Goal: Information Seeking & Learning: Check status

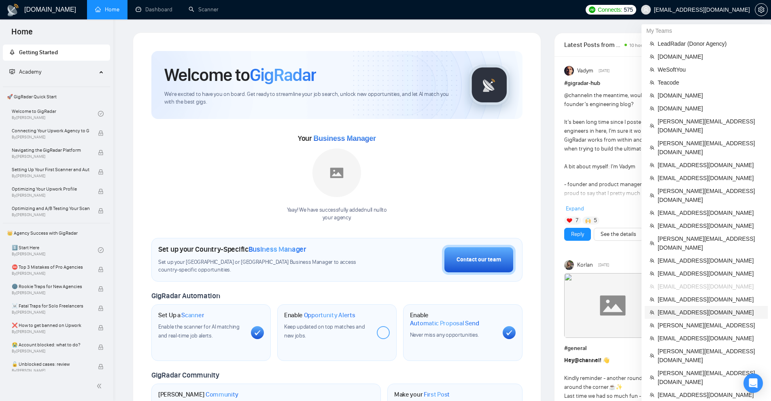
click at [430, 308] on span "[EMAIL_ADDRESS][DOMAIN_NAME]" at bounding box center [710, 312] width 105 height 9
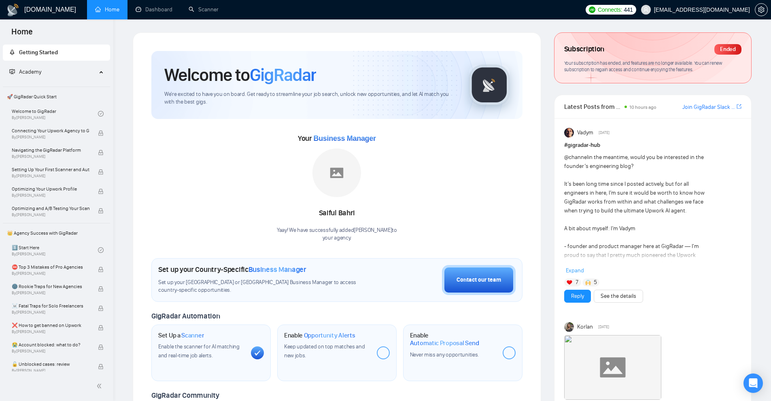
click at [430, 66] on span "Your subscription has ended, and features are no longer available. You can rene…" at bounding box center [643, 66] width 158 height 13
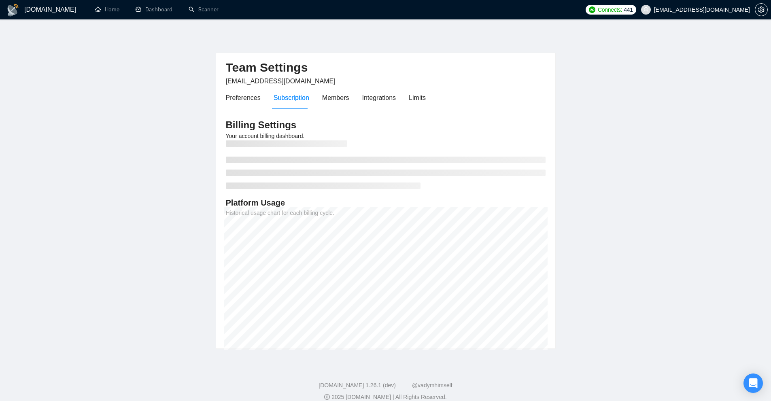
click at [400, 85] on div "Team Settings mehehehe77@gmail.com" at bounding box center [386, 69] width 320 height 33
click at [417, 95] on div "Limits" at bounding box center [417, 98] width 17 height 10
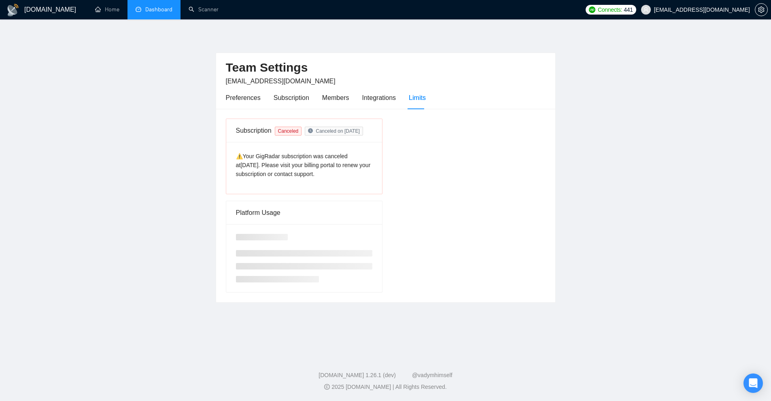
click at [144, 8] on link "Dashboard" at bounding box center [154, 9] width 37 height 7
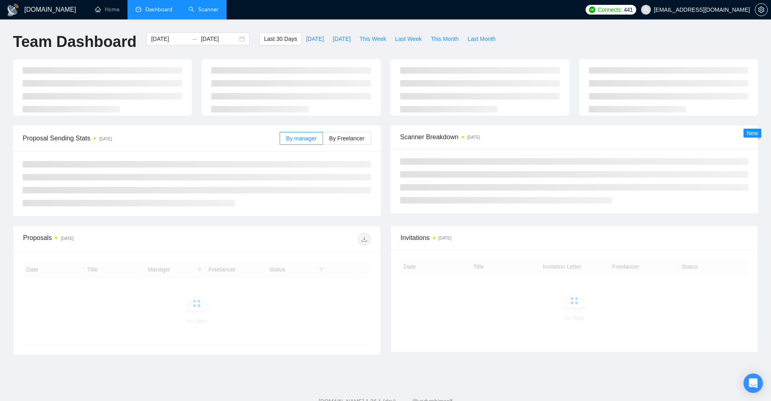
click at [200, 9] on link "Scanner" at bounding box center [204, 9] width 30 height 7
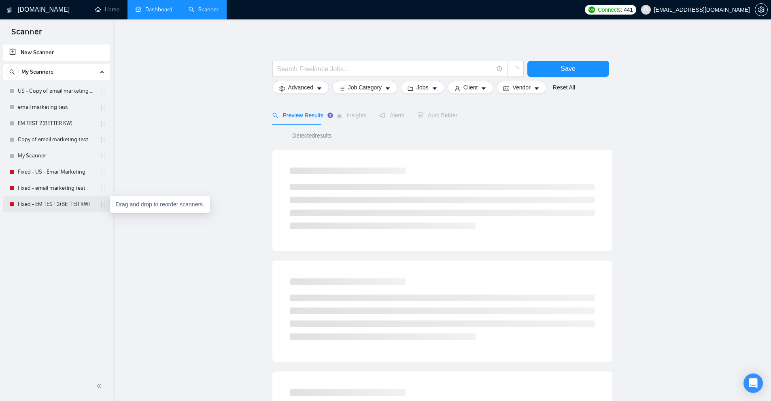
click at [104, 205] on icon "holder" at bounding box center [103, 204] width 6 height 6
click at [91, 208] on link "Fixed - EM TEST 2(BETTER KW)" at bounding box center [56, 204] width 77 height 16
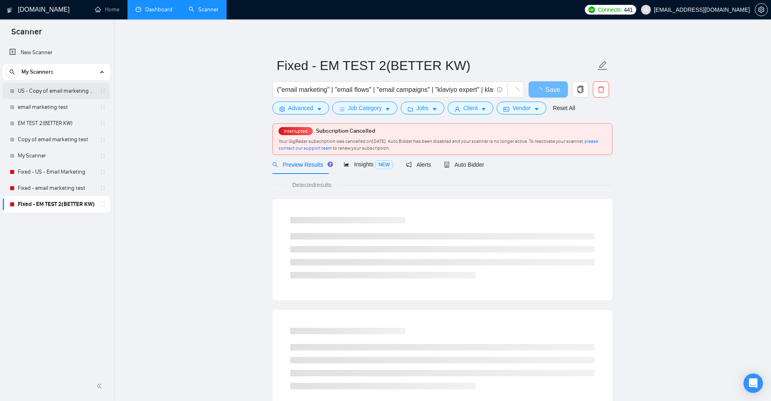
click at [43, 90] on link "US - Copy of email marketing test" at bounding box center [56, 91] width 77 height 16
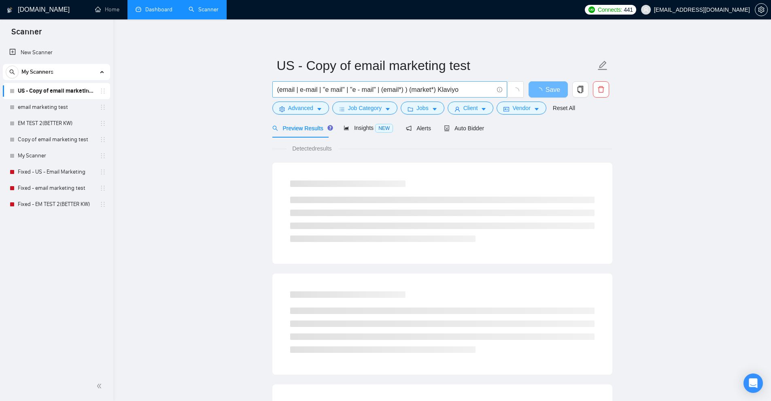
click at [349, 86] on input "(email | e-mail | "e mail" | "e - mail" | (email*) ) (market*) Klaviyo" at bounding box center [385, 90] width 216 height 10
click at [430, 89] on icon "delete" at bounding box center [600, 89] width 7 height 7
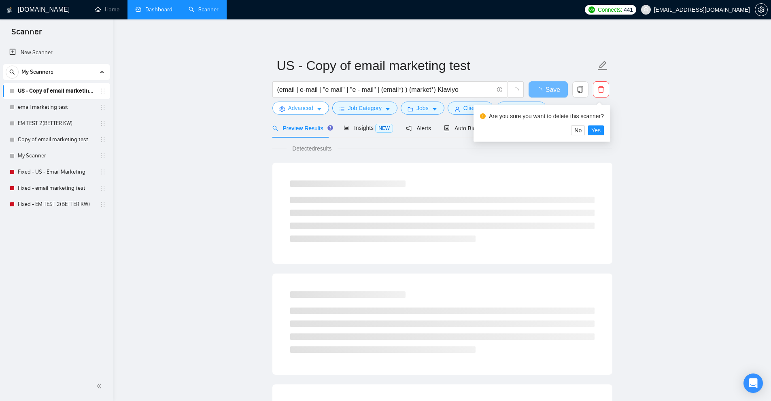
click at [304, 106] on span "Advanced" at bounding box center [300, 108] width 25 height 9
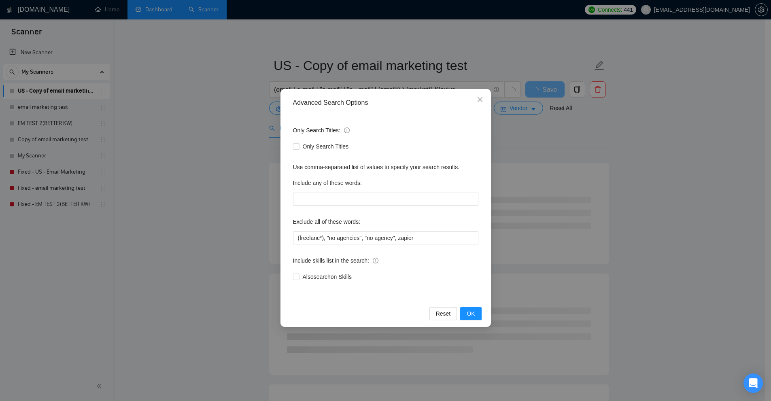
click at [430, 170] on div "Advanced Search Options Only Search Titles: Only Search Titles Use comma-separa…" at bounding box center [385, 200] width 771 height 401
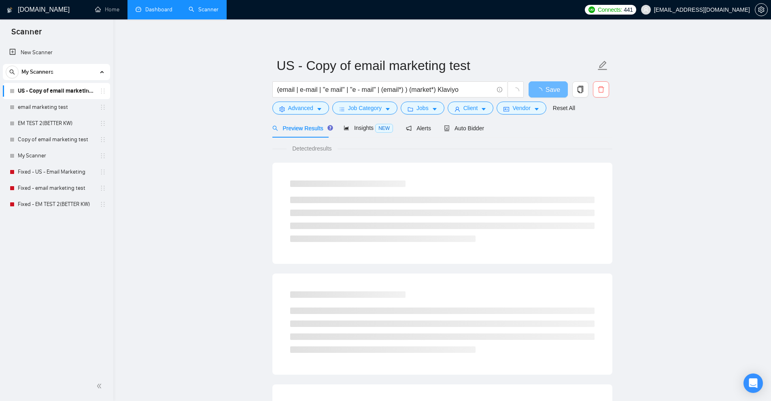
click at [430, 91] on icon "delete" at bounding box center [600, 89] width 7 height 7
click at [430, 130] on span "Yes" at bounding box center [595, 130] width 9 height 9
click at [35, 109] on link "email marketing test" at bounding box center [56, 107] width 77 height 16
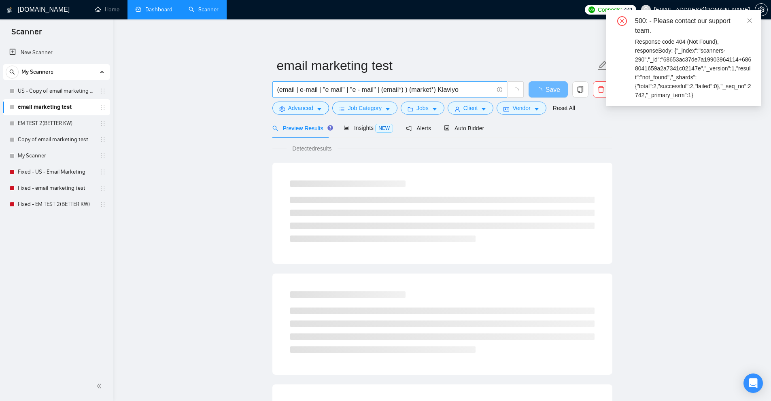
click at [430, 89] on input "(email | e-mail | "e mail" | "e - mail" | (email*) ) (market*) Klaviyo" at bounding box center [385, 90] width 216 height 10
click at [430, 91] on icon "delete" at bounding box center [600, 89] width 7 height 7
click at [430, 131] on button "Yes" at bounding box center [596, 130] width 16 height 10
click at [57, 124] on link "EM TEST 2(BETTER KW)" at bounding box center [56, 123] width 77 height 16
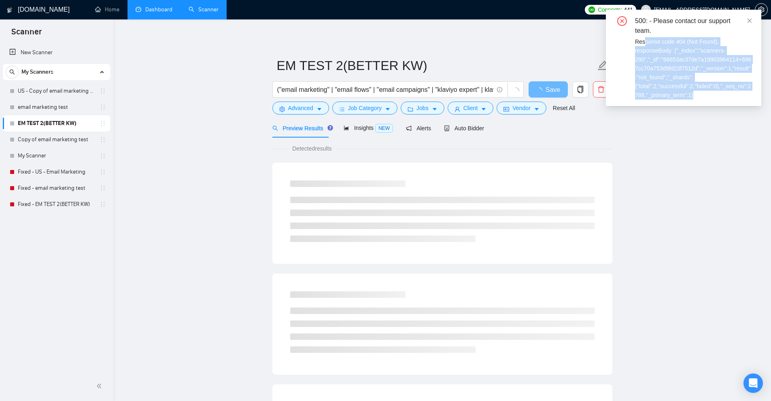
drag, startPoint x: 643, startPoint y: 41, endPoint x: 717, endPoint y: 91, distance: 90.1
click at [430, 91] on div "Response code 404 (Not Found), responseBody: {"_index":"scanners-290","_id":"68…" at bounding box center [693, 68] width 117 height 62
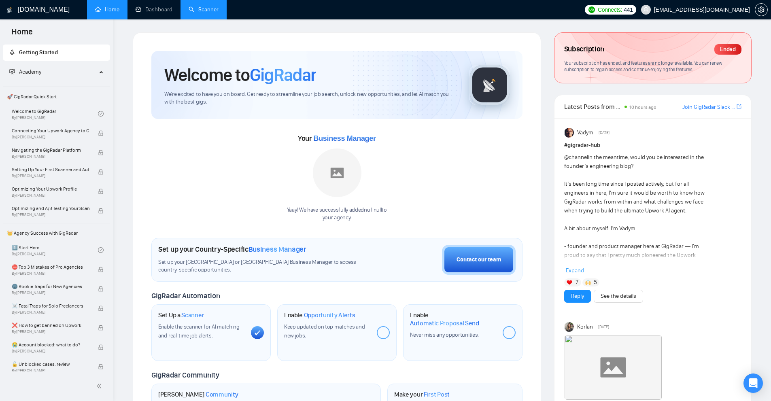
click at [203, 13] on link "Scanner" at bounding box center [204, 9] width 30 height 7
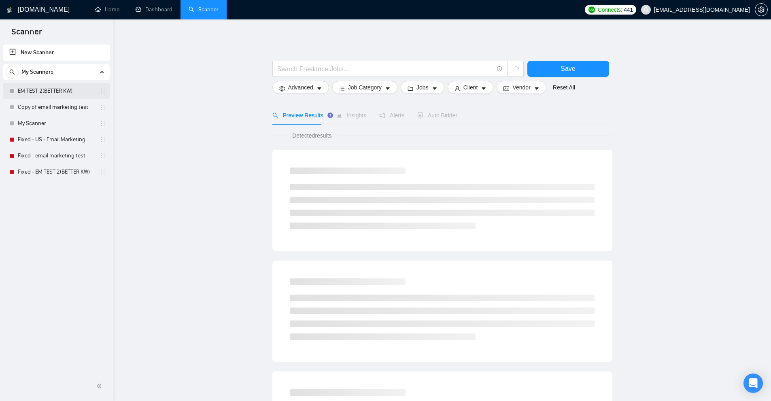
click at [43, 90] on link "EM TEST 2(BETTER KW)" at bounding box center [56, 91] width 77 height 16
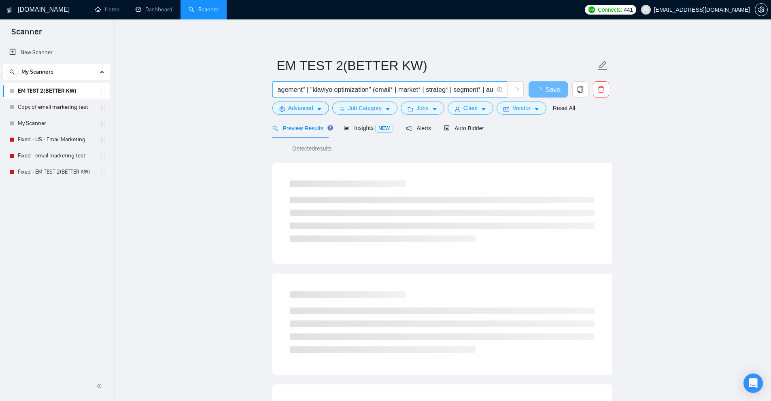
scroll to position [0, 763]
click at [477, 93] on input "("email marketing" | "email flows" | "email campaigns" | "klaviyo expert" | kla…" at bounding box center [385, 90] width 216 height 10
click at [607, 88] on span "delete" at bounding box center [600, 89] width 15 height 7
click at [602, 134] on button "Yes" at bounding box center [596, 130] width 16 height 10
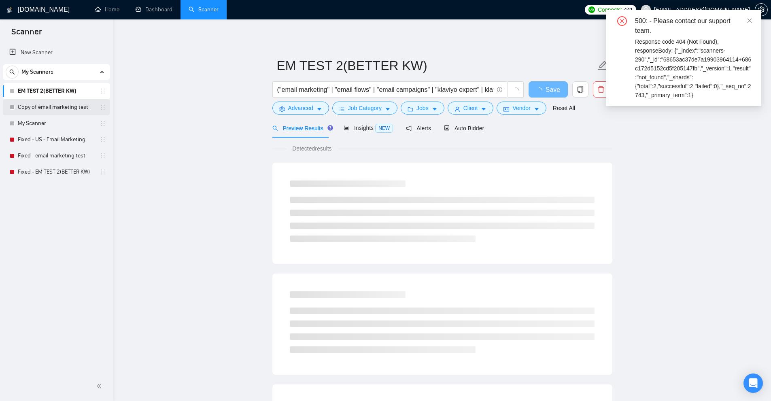
click at [67, 112] on link "Copy of email marketing test" at bounding box center [56, 107] width 77 height 16
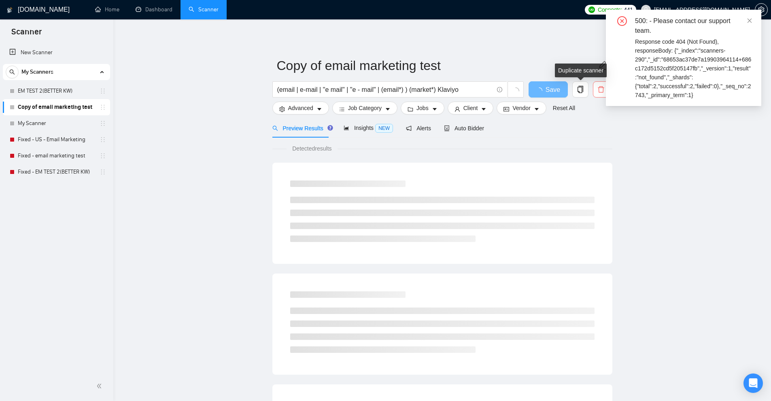
click at [597, 86] on icon "delete" at bounding box center [600, 89] width 7 height 7
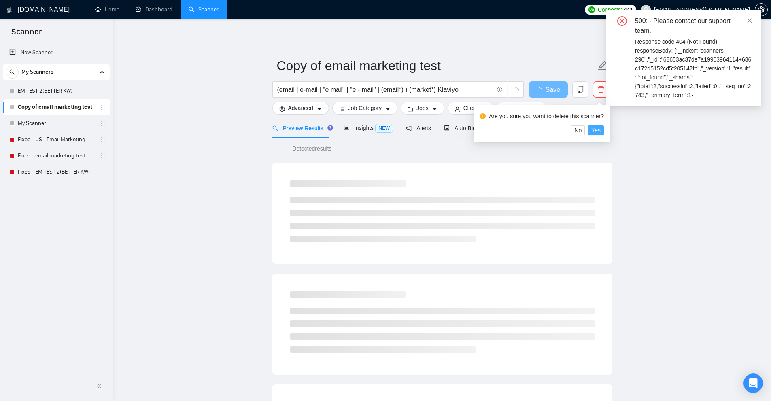
click at [594, 130] on span "Yes" at bounding box center [595, 130] width 9 height 9
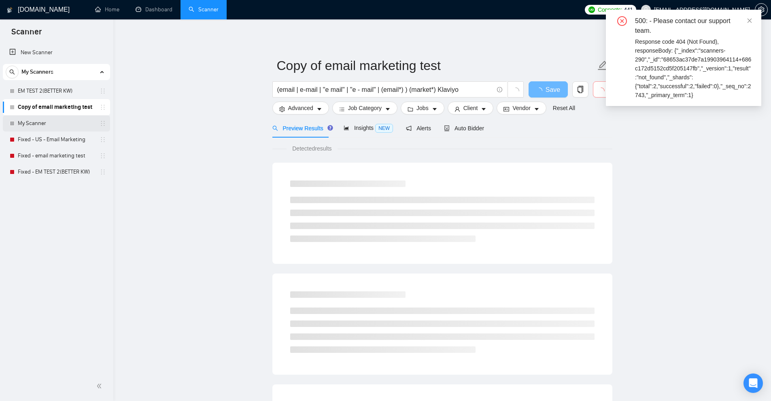
click at [52, 119] on link "My Scanner" at bounding box center [56, 123] width 77 height 16
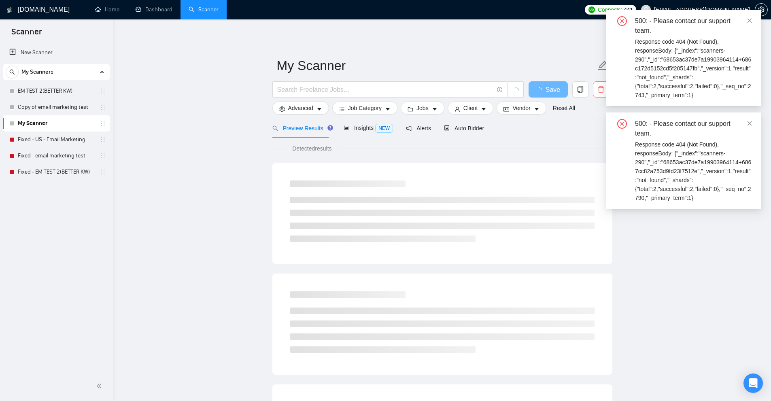
click at [601, 86] on icon "delete" at bounding box center [600, 89] width 7 height 7
click at [592, 129] on span "Yes" at bounding box center [595, 130] width 9 height 9
click at [49, 139] on link "Fixed - US - Email Marketing" at bounding box center [56, 140] width 77 height 16
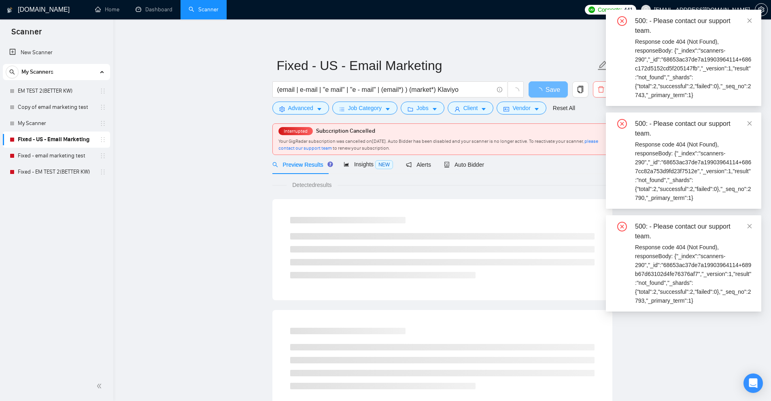
click at [600, 88] on icon "delete" at bounding box center [600, 89] width 7 height 7
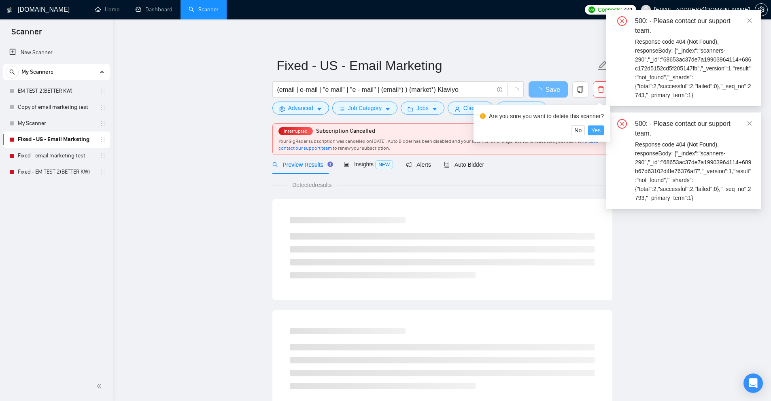
click at [597, 127] on span "Yes" at bounding box center [595, 130] width 9 height 9
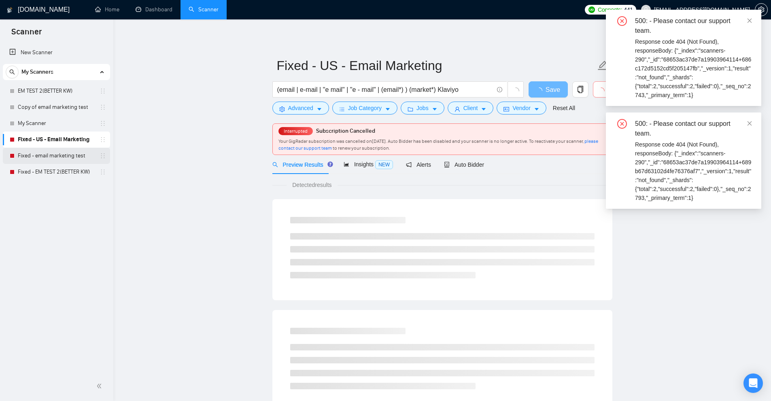
click at [48, 158] on link "Fixed - email marketing test" at bounding box center [56, 156] width 77 height 16
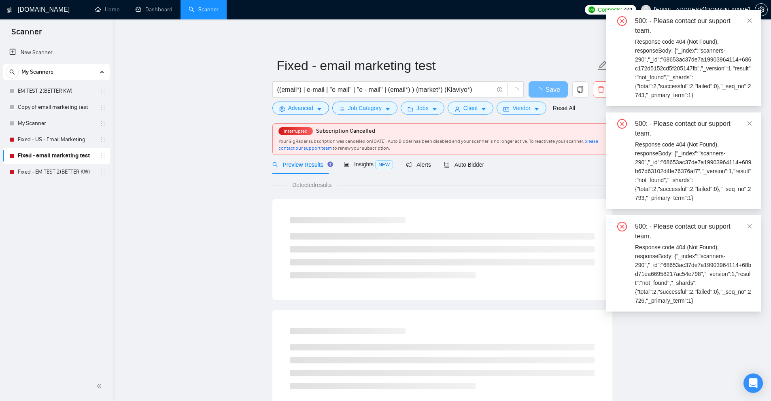
click at [601, 92] on icon "delete" at bounding box center [600, 89] width 7 height 7
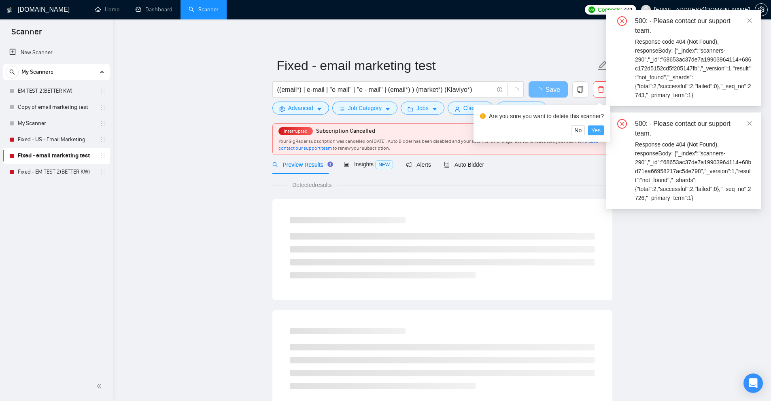
click at [594, 129] on span "Yes" at bounding box center [595, 130] width 9 height 9
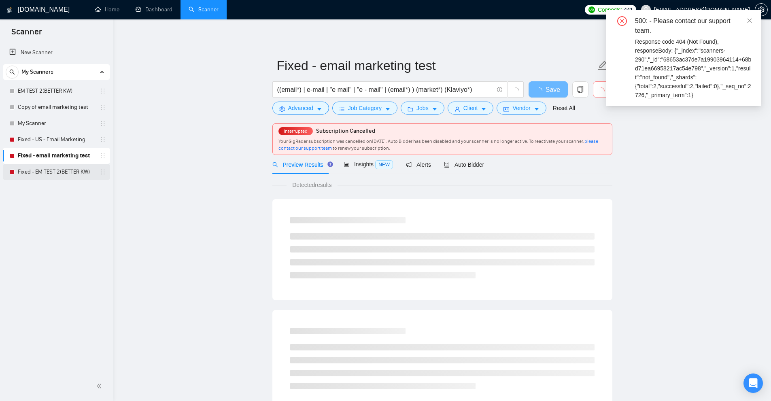
click at [51, 171] on link "Fixed - EM TEST 2(BETTER KW)" at bounding box center [56, 172] width 77 height 16
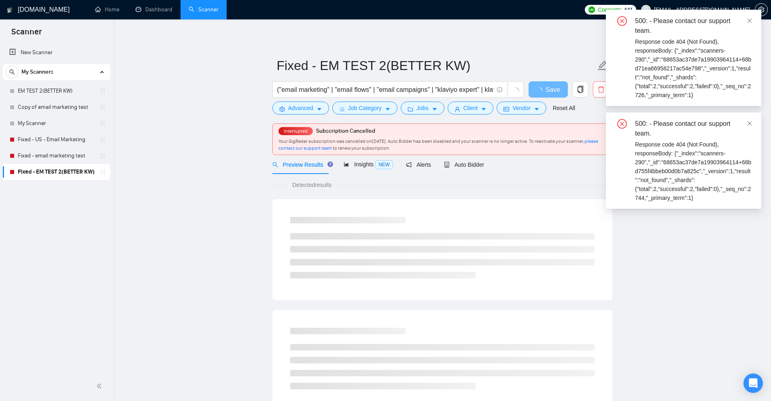
click at [599, 88] on icon "delete" at bounding box center [601, 89] width 6 height 6
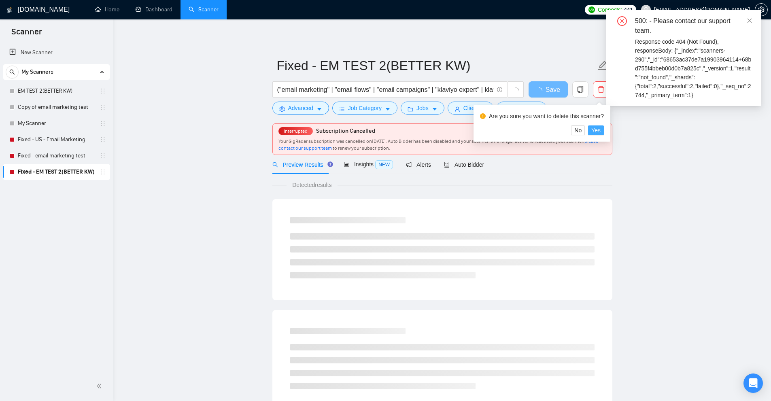
click at [593, 128] on span "Yes" at bounding box center [595, 130] width 9 height 9
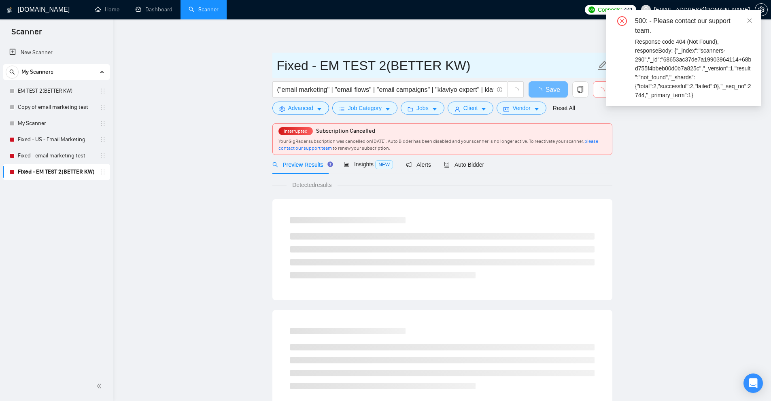
click at [292, 76] on span "Fixed - EM TEST 2(BETTER KW)" at bounding box center [442, 65] width 340 height 25
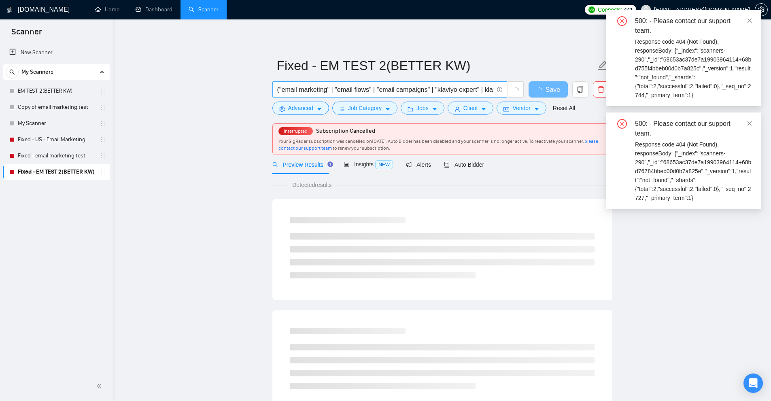
click at [316, 90] on input "("email marketing" | "email flows" | "email campaigns" | "klaviyo expert" | kla…" at bounding box center [385, 90] width 216 height 10
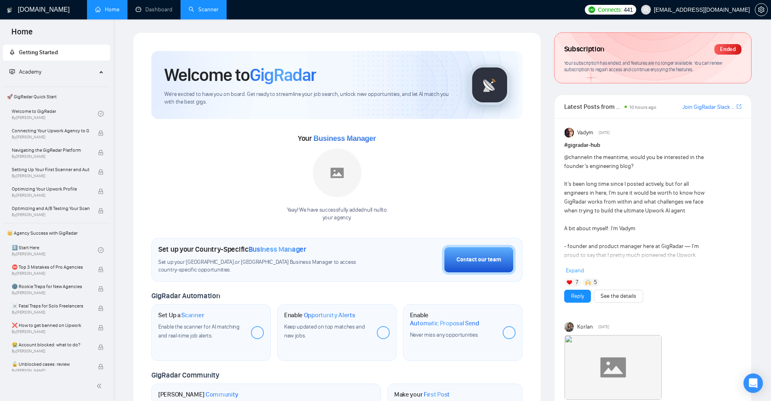
click at [189, 7] on link "Scanner" at bounding box center [204, 9] width 30 height 7
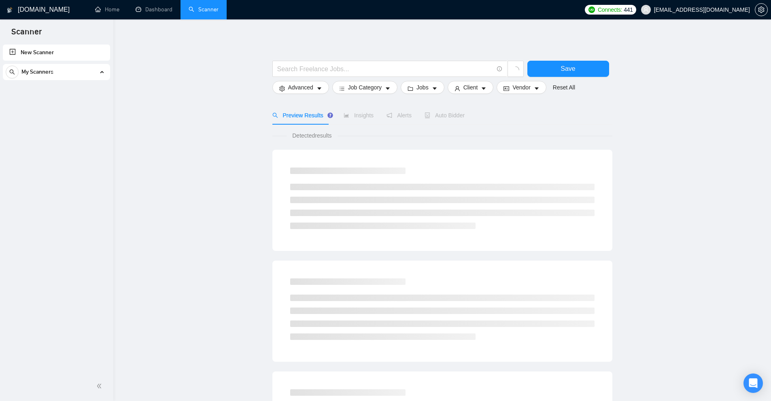
click at [97, 76] on div "My Scanners" at bounding box center [57, 72] width 102 height 16
click at [102, 71] on icon at bounding box center [102, 72] width 0 height 4
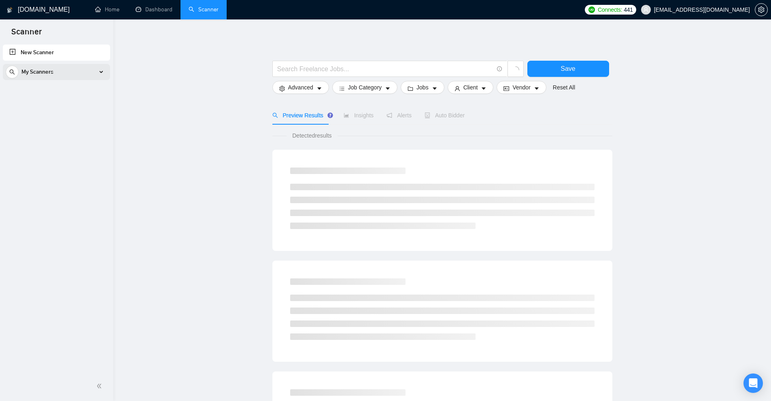
click at [102, 71] on icon at bounding box center [102, 72] width 0 height 4
click at [155, 11] on link "Dashboard" at bounding box center [154, 9] width 37 height 7
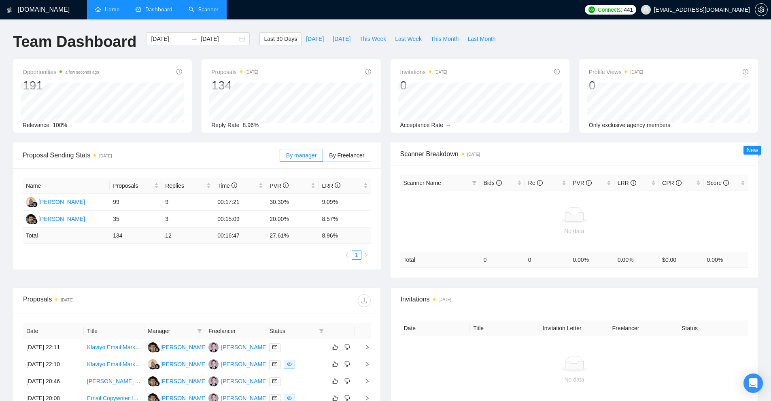
click at [115, 13] on link "Home" at bounding box center [107, 9] width 24 height 7
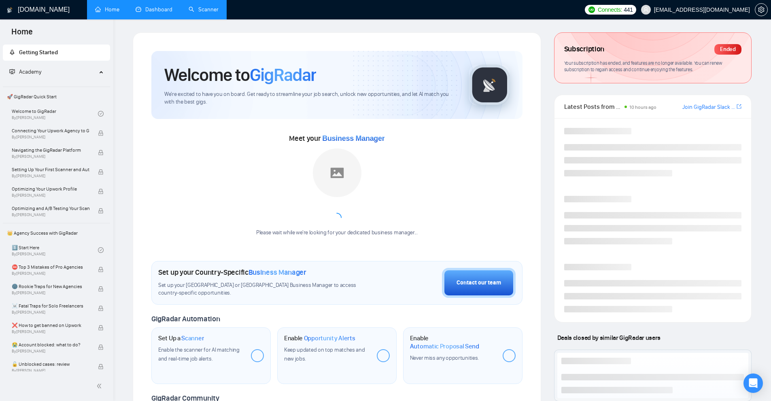
click at [174, 40] on div "Welcome to GigRadar We're excited to have you on board. Get ready to streamline…" at bounding box center [337, 302] width 408 height 541
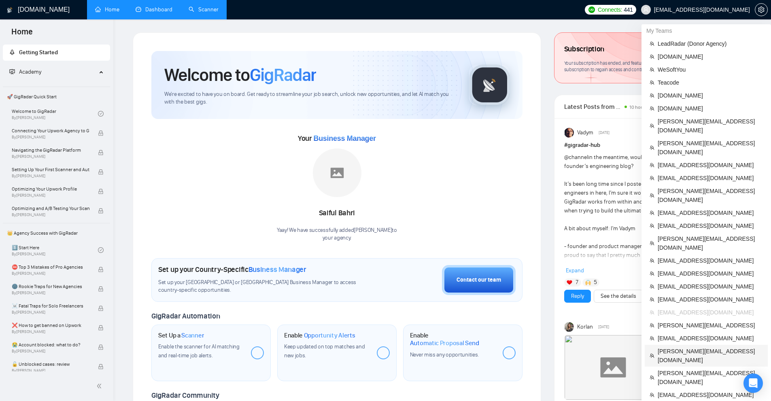
click at [675, 345] on li "[PERSON_NAME][EMAIL_ADDRESS][DOMAIN_NAME]" at bounding box center [706, 356] width 123 height 22
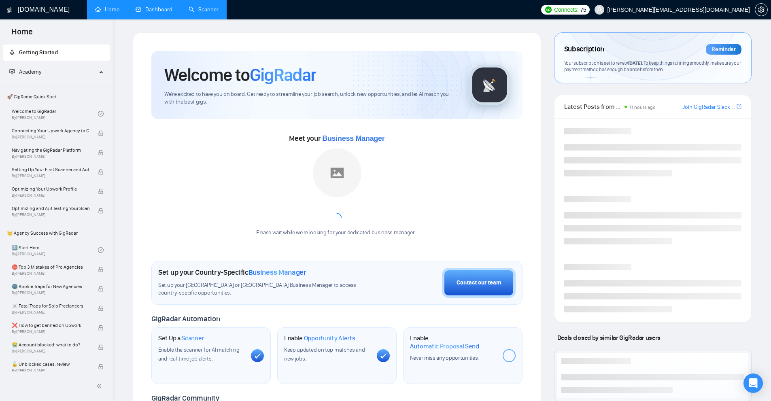
click at [155, 6] on link "Dashboard" at bounding box center [154, 9] width 37 height 7
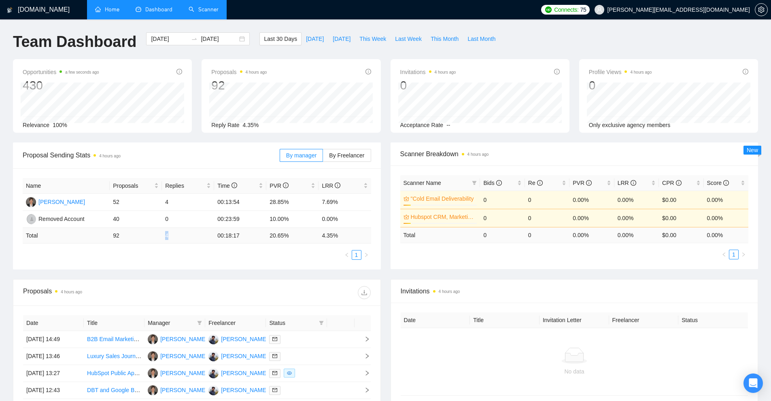
drag, startPoint x: 148, startPoint y: 234, endPoint x: 177, endPoint y: 233, distance: 29.2
click at [177, 233] on tr "Total 92 4 00:18:17 20.65 % 4.35 %" at bounding box center [197, 236] width 348 height 16
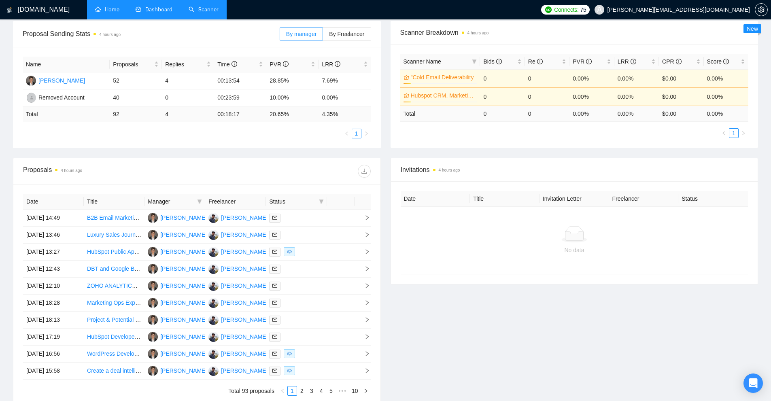
click at [403, 280] on div "Date Title Invitation Letter Freelancer Status No data" at bounding box center [574, 232] width 367 height 103
click at [197, 200] on icon "filter" at bounding box center [199, 201] width 5 height 5
click at [183, 177] on div "Proposals 4 hours ago" at bounding box center [110, 171] width 174 height 13
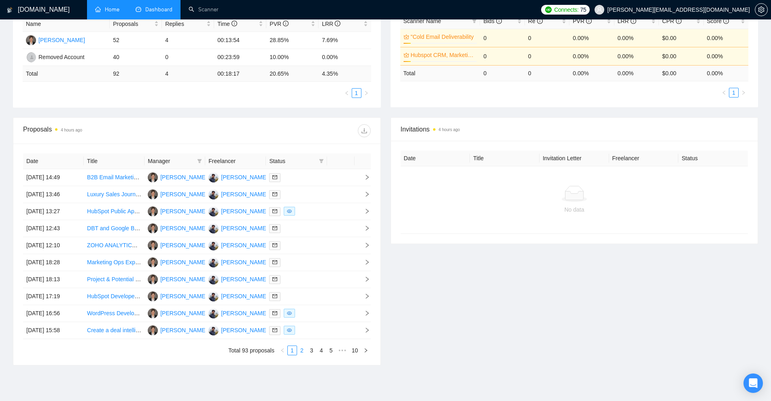
click at [304, 353] on link "2" at bounding box center [301, 350] width 9 height 9
click at [310, 348] on link "3" at bounding box center [311, 350] width 9 height 9
click at [321, 348] on link "4" at bounding box center [321, 350] width 9 height 9
click at [321, 350] on link "5" at bounding box center [321, 350] width 9 height 9
